Goal: Find specific page/section: Find specific page/section

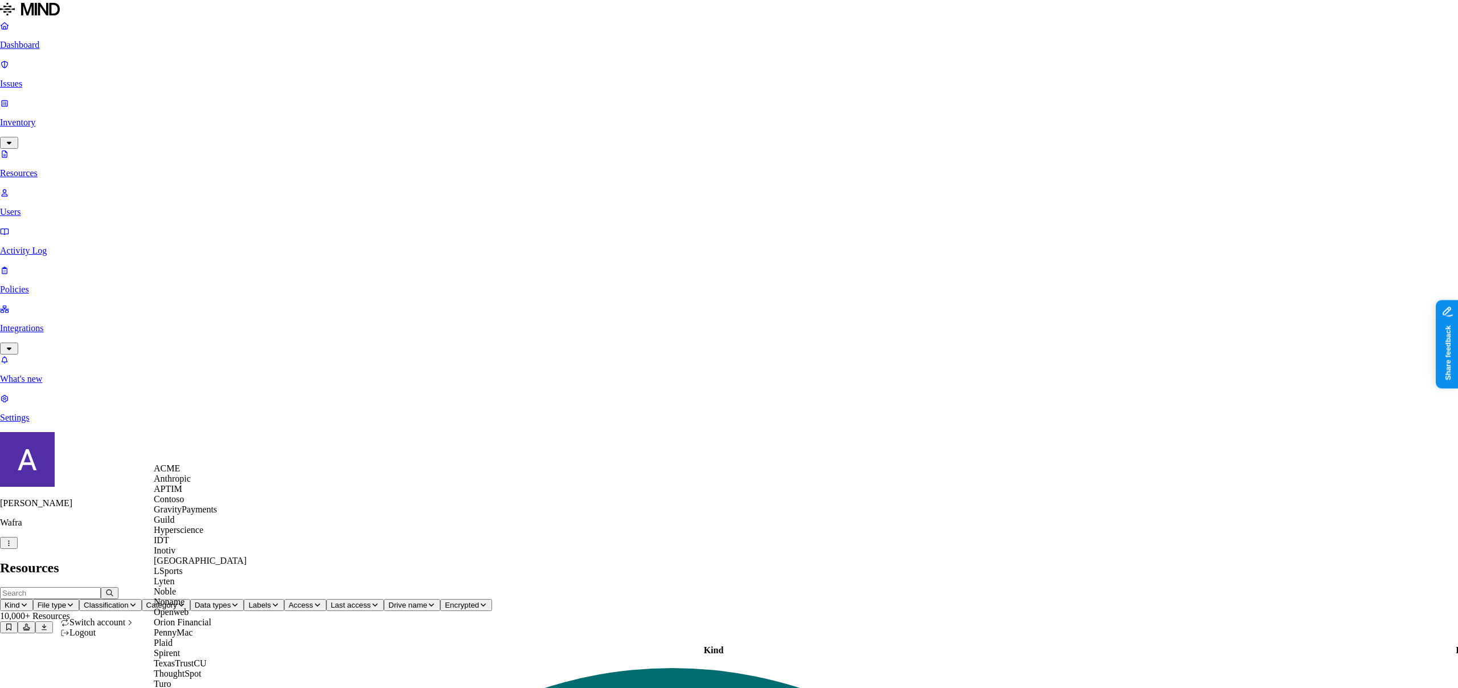
click at [173, 473] on span "ACME" at bounding box center [167, 468] width 26 height 10
